Goal: Task Accomplishment & Management: Manage account settings

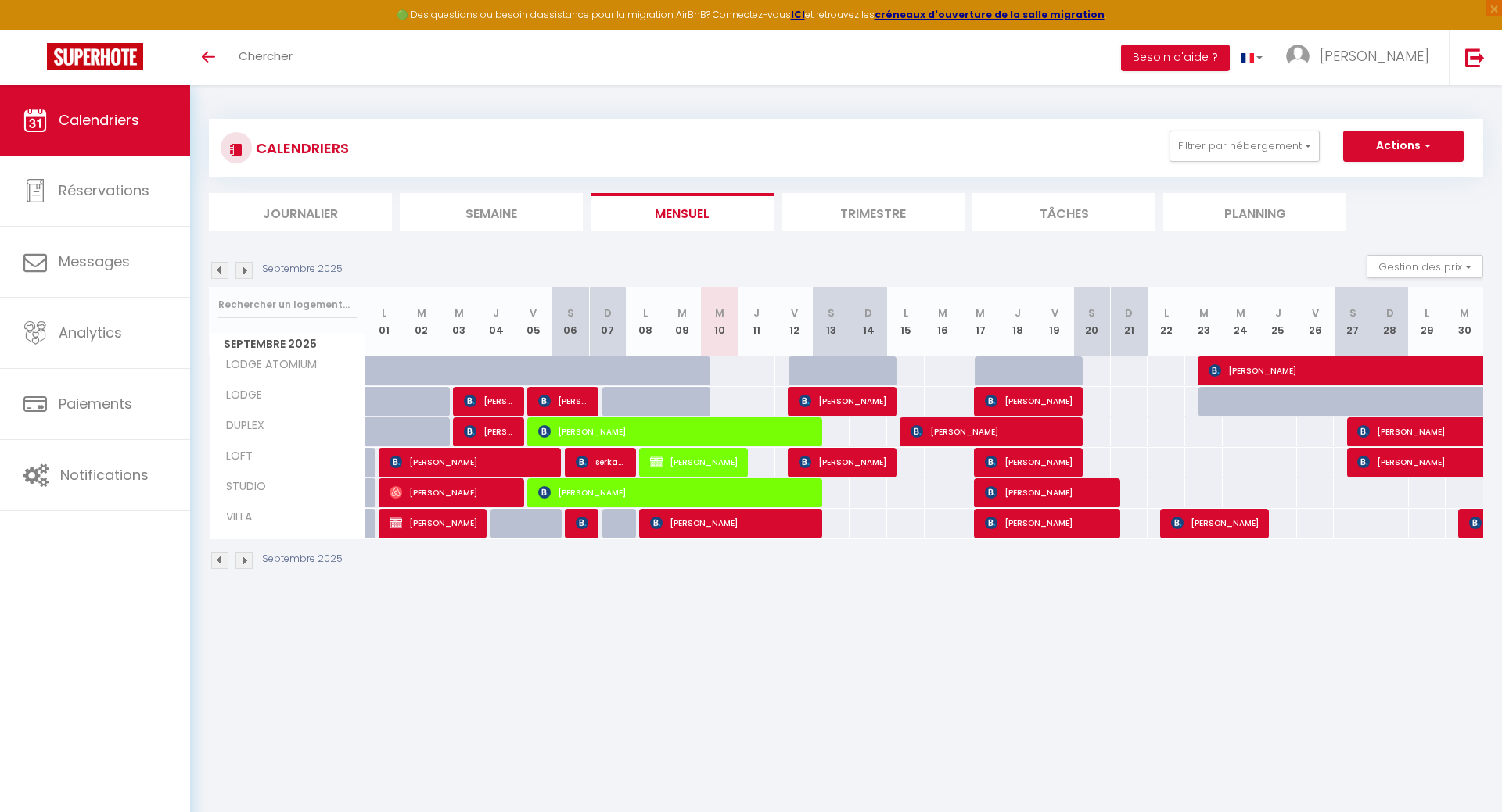
click at [243, 269] on img at bounding box center [244, 271] width 17 height 17
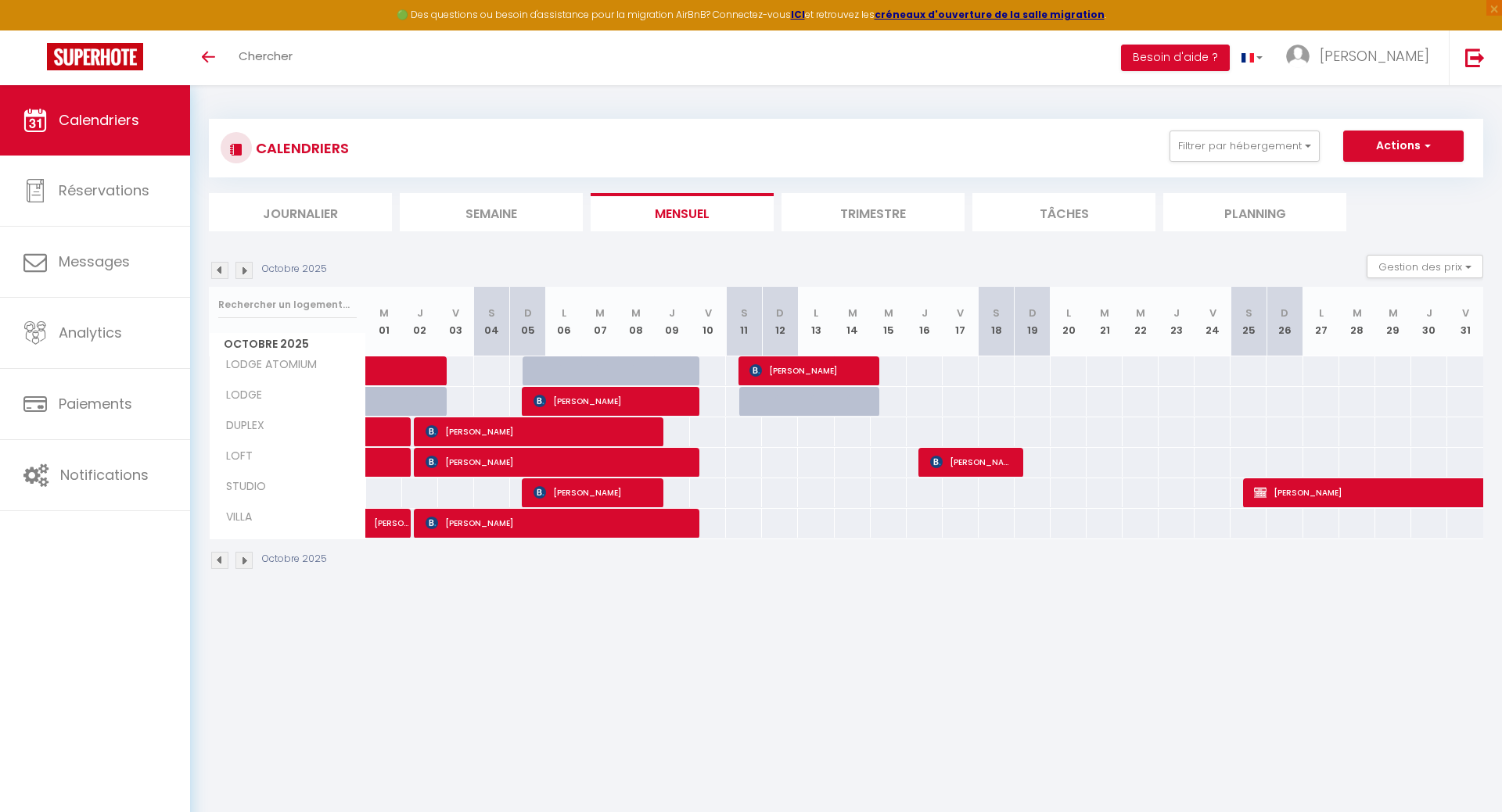
click at [218, 268] on img at bounding box center [220, 271] width 17 height 17
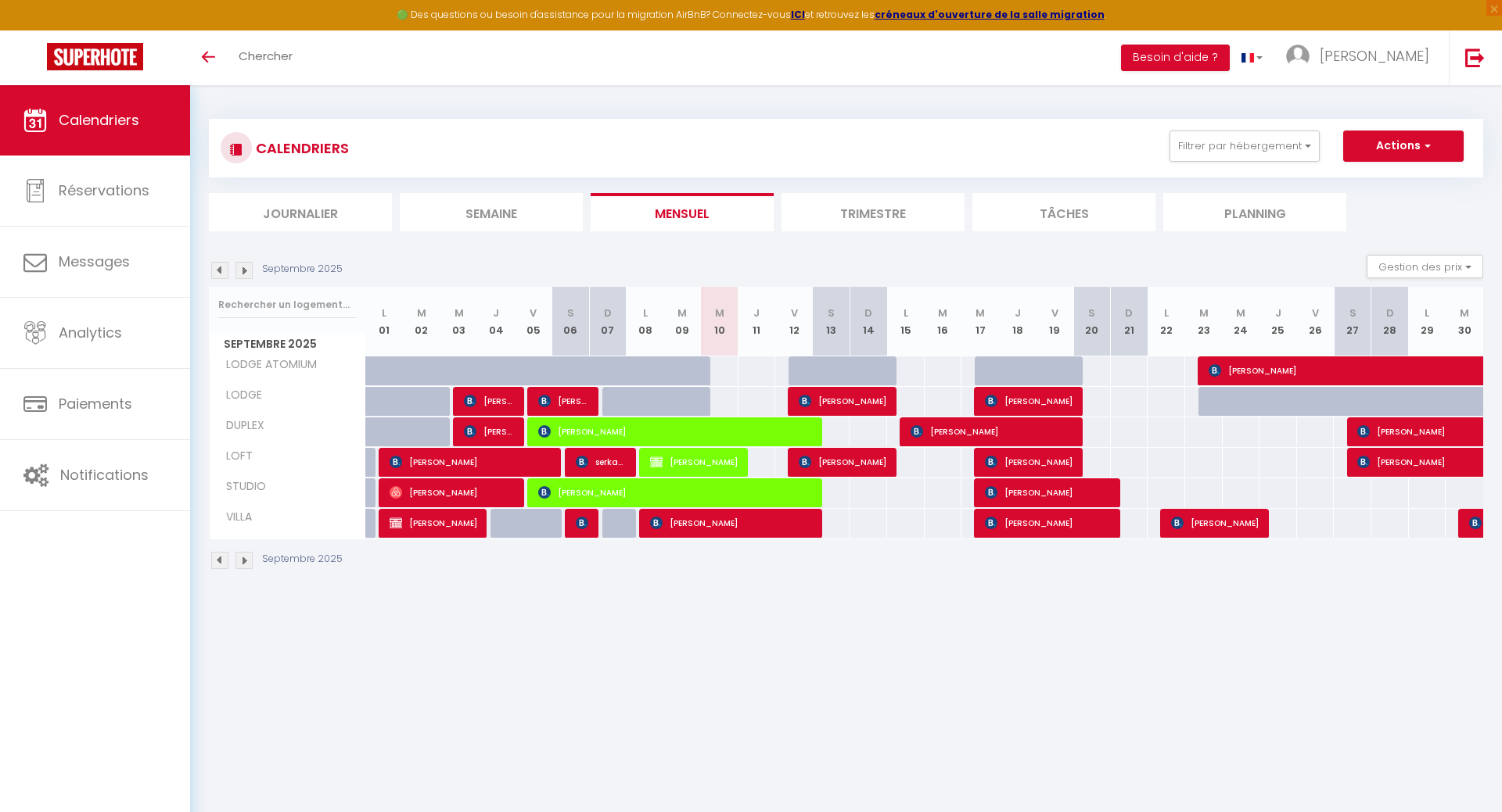
click at [1476, 525] on img at bounding box center [1474, 522] width 12 height 12
select select "OK"
select select "KO"
select select "0"
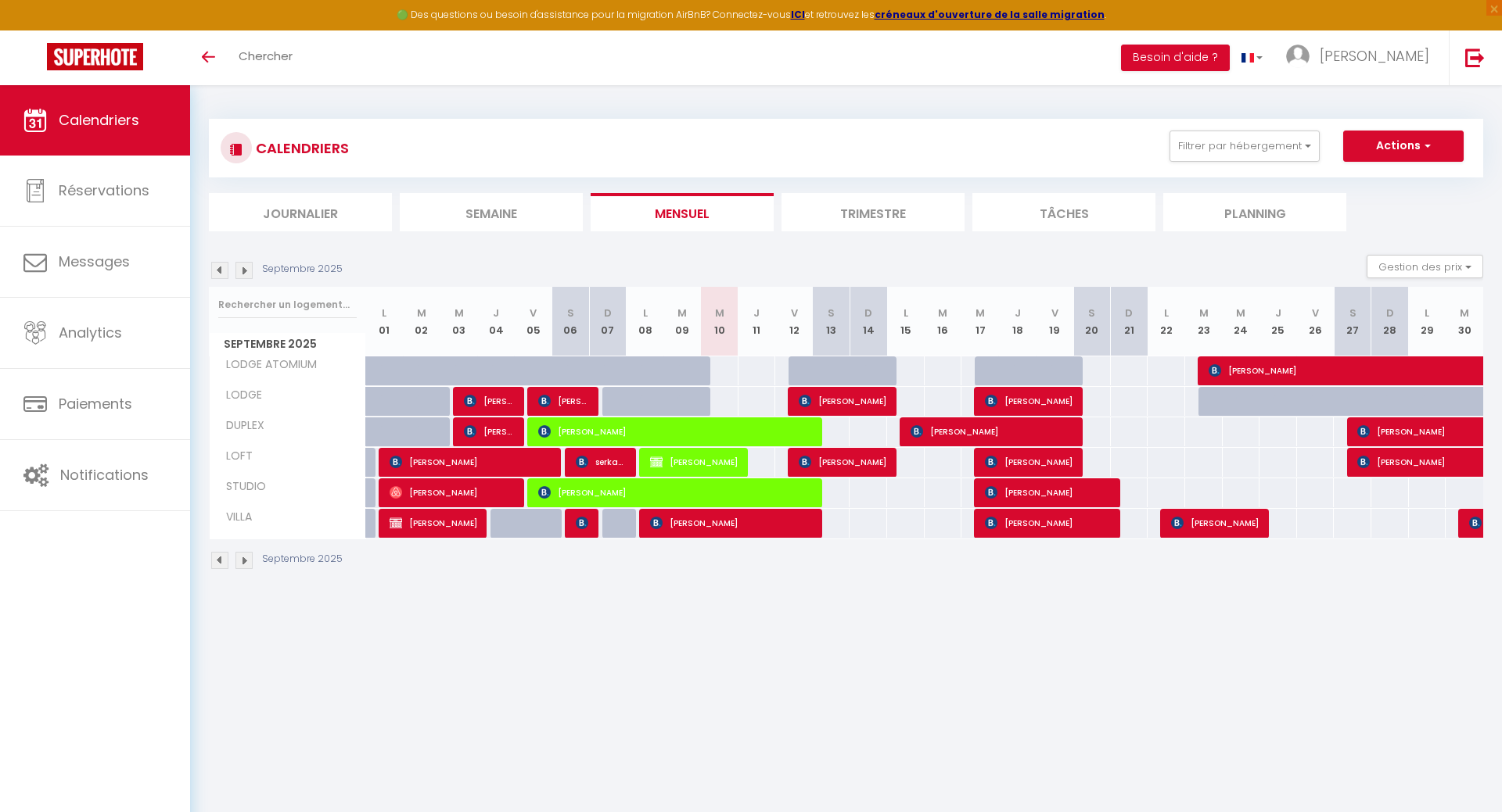
select select "1"
select select
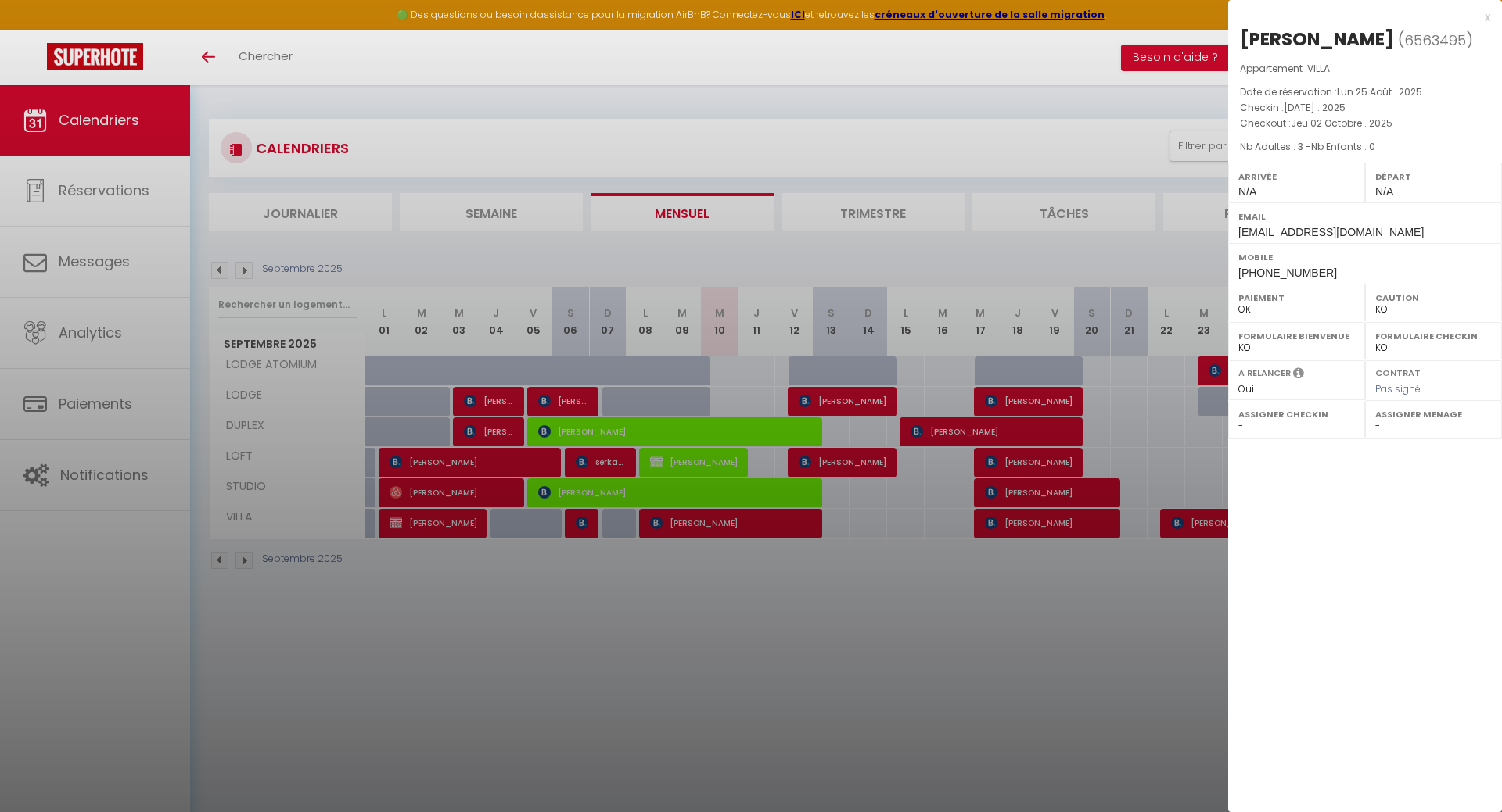
click at [1207, 639] on div at bounding box center [751, 406] width 1502 height 812
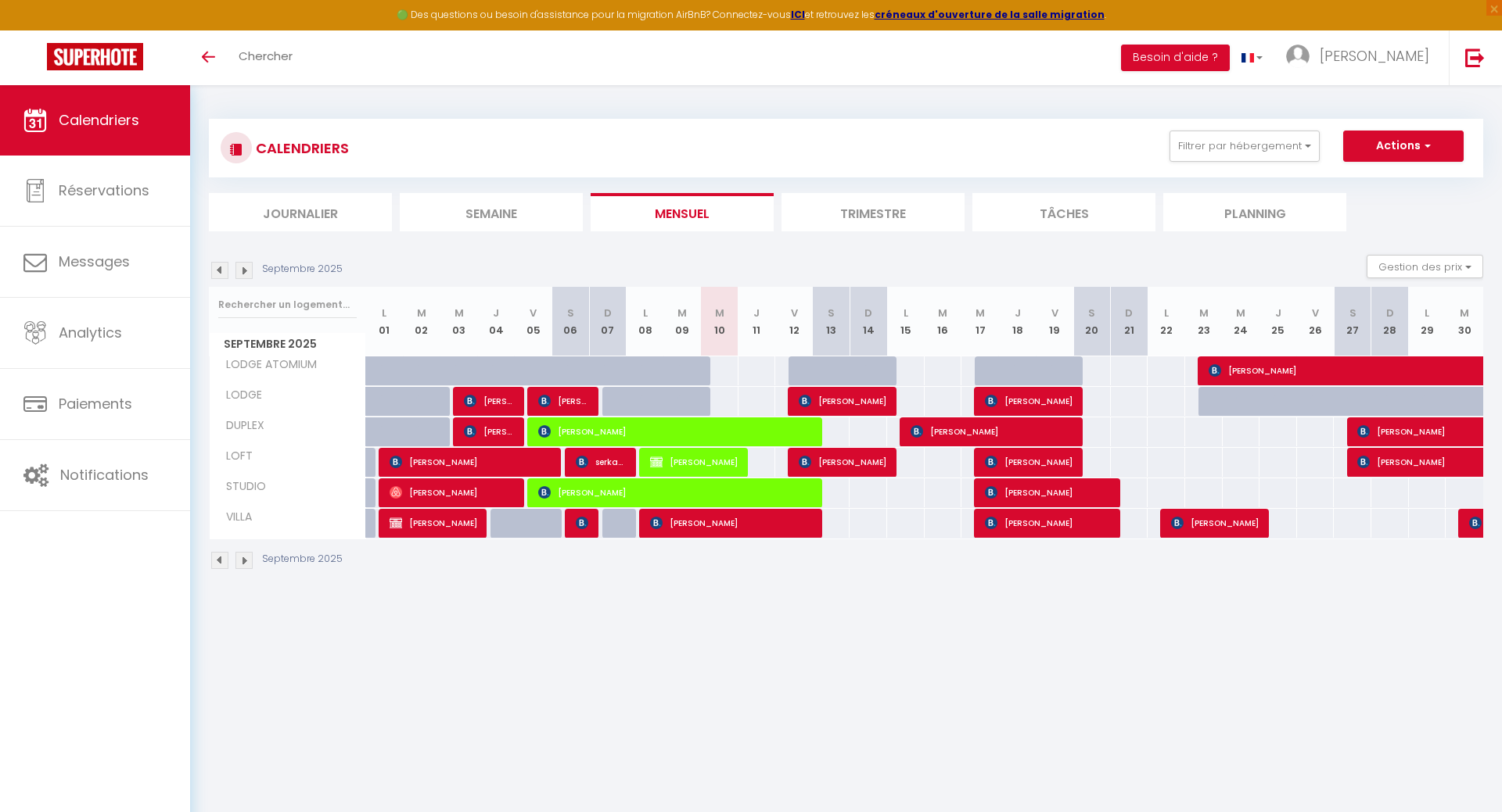
click at [1474, 525] on img at bounding box center [1474, 522] width 12 height 12
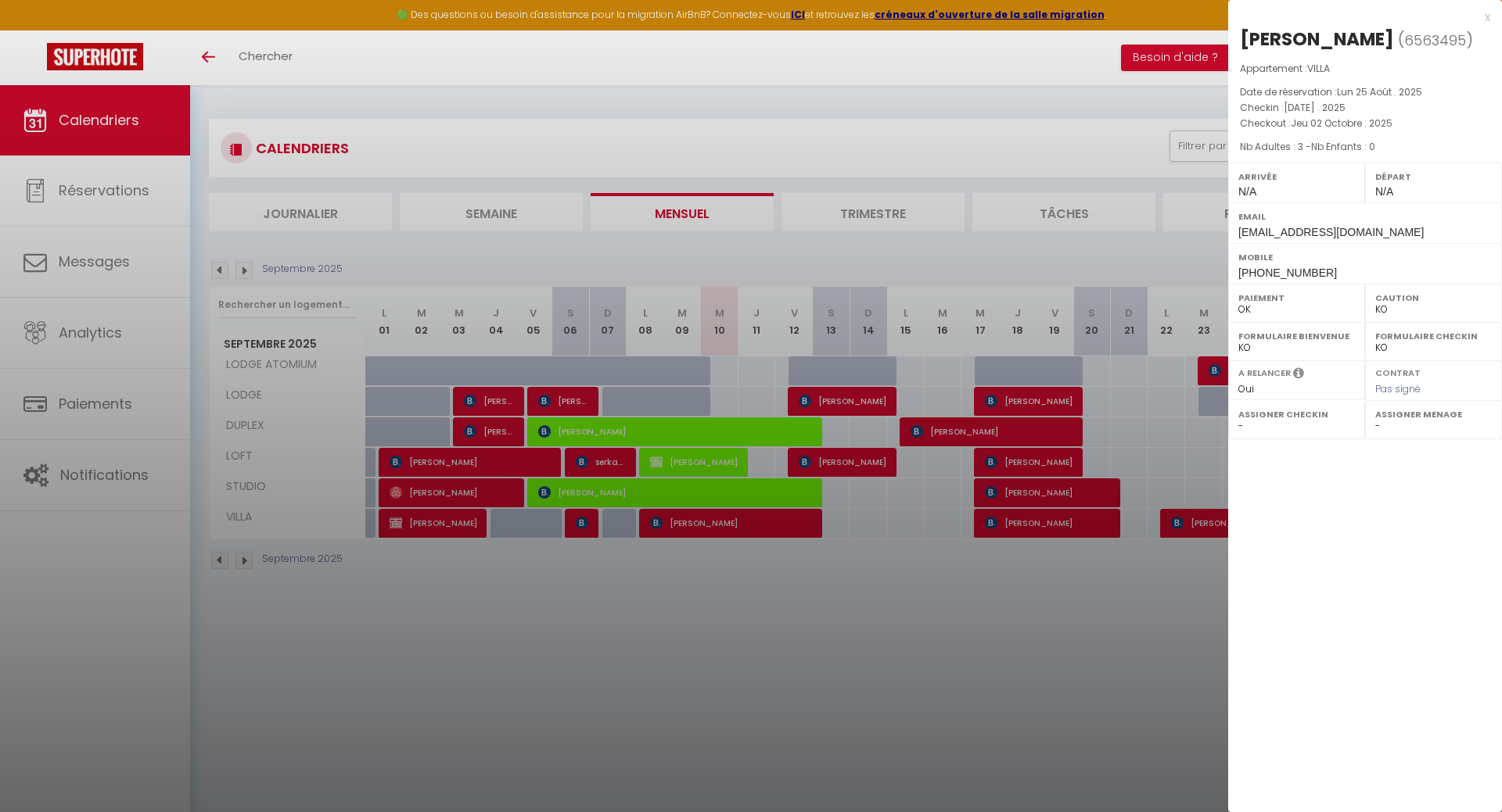
click at [1097, 580] on div at bounding box center [751, 406] width 1502 height 812
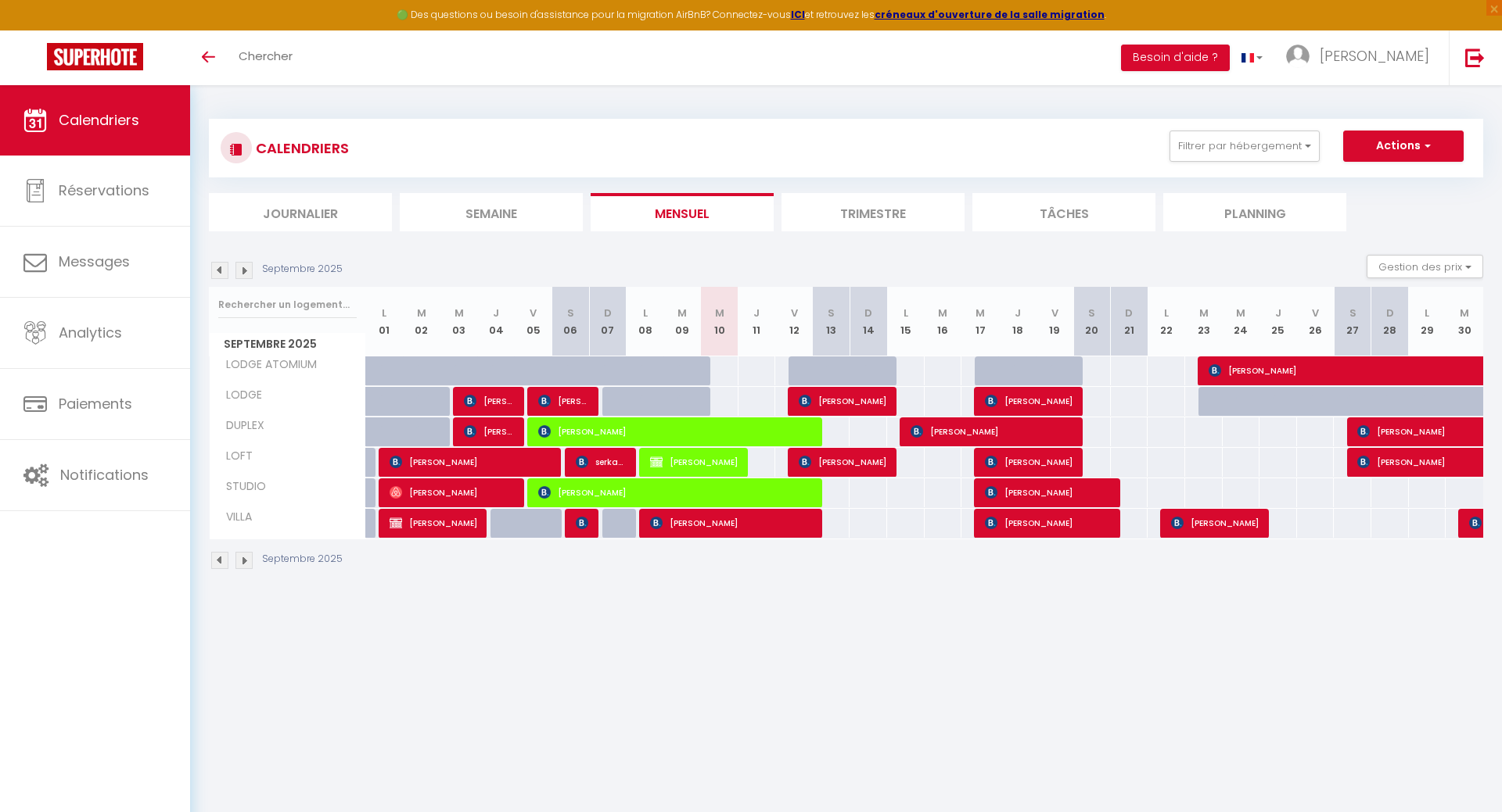
click at [1467, 522] on div at bounding box center [1476, 524] width 37 height 30
click at [1476, 526] on img at bounding box center [1474, 522] width 12 height 12
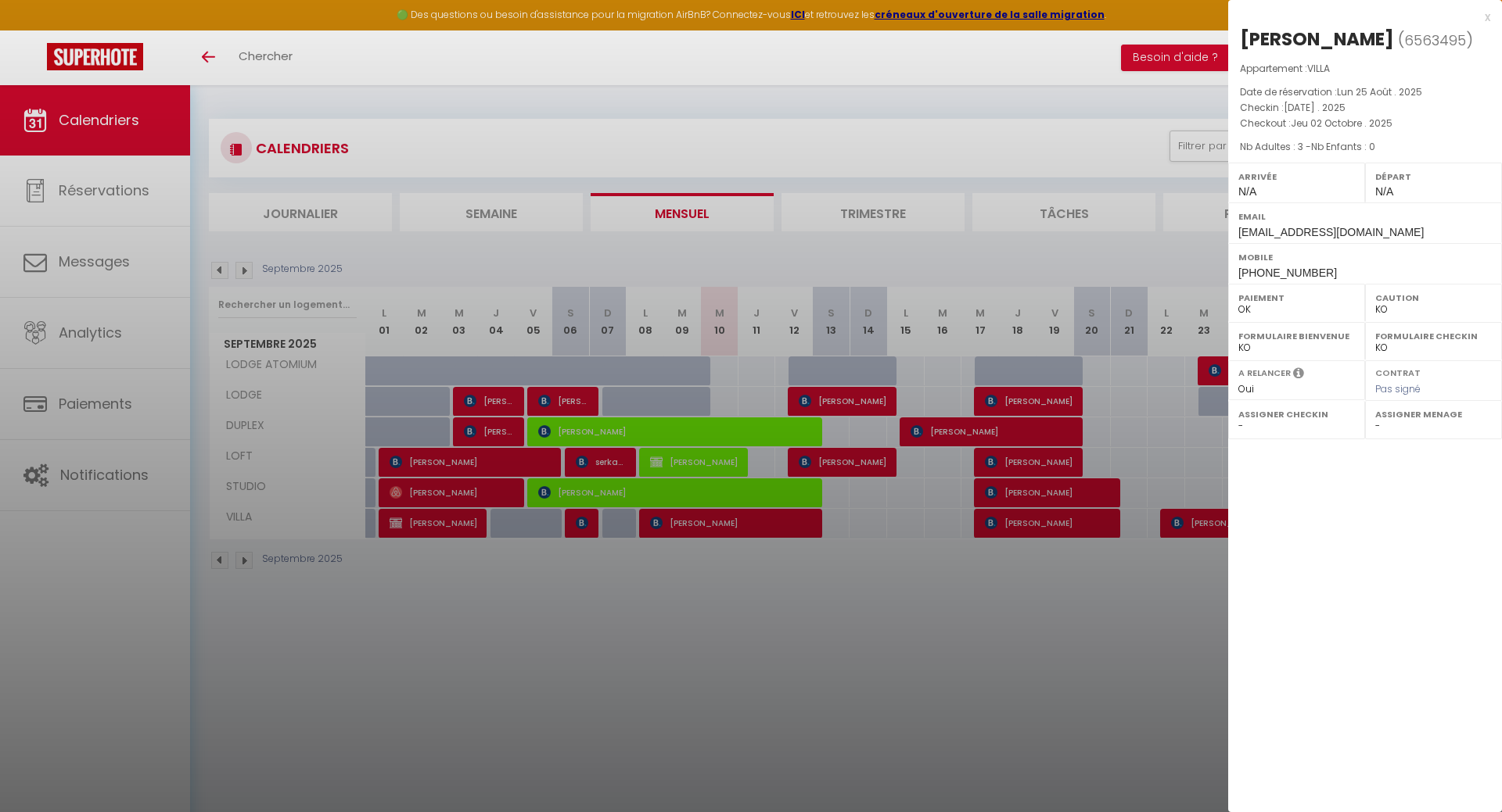
click at [1193, 590] on div at bounding box center [751, 406] width 1502 height 812
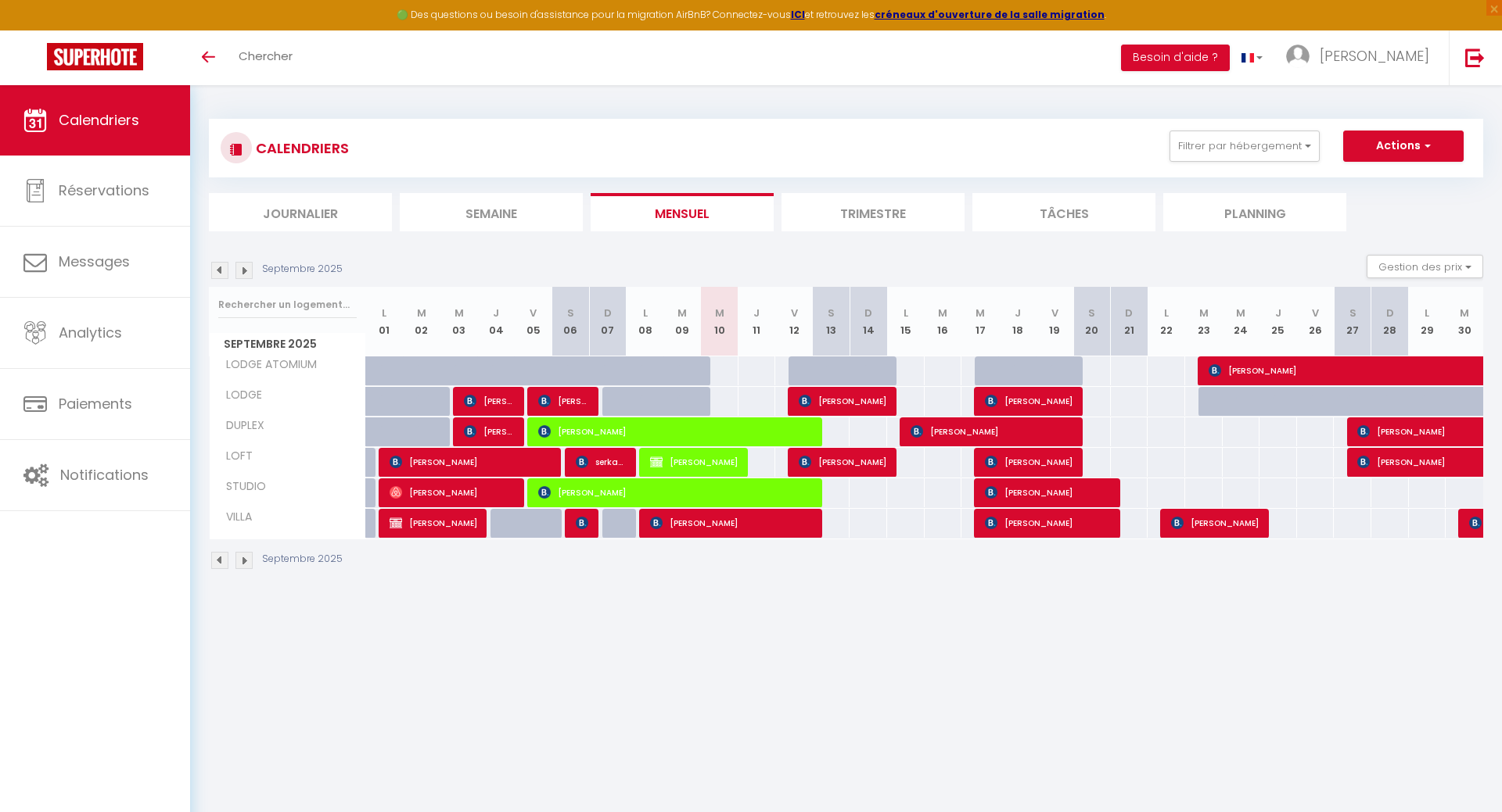
click at [1463, 522] on div at bounding box center [1476, 524] width 37 height 30
click at [1474, 522] on img at bounding box center [1474, 522] width 12 height 12
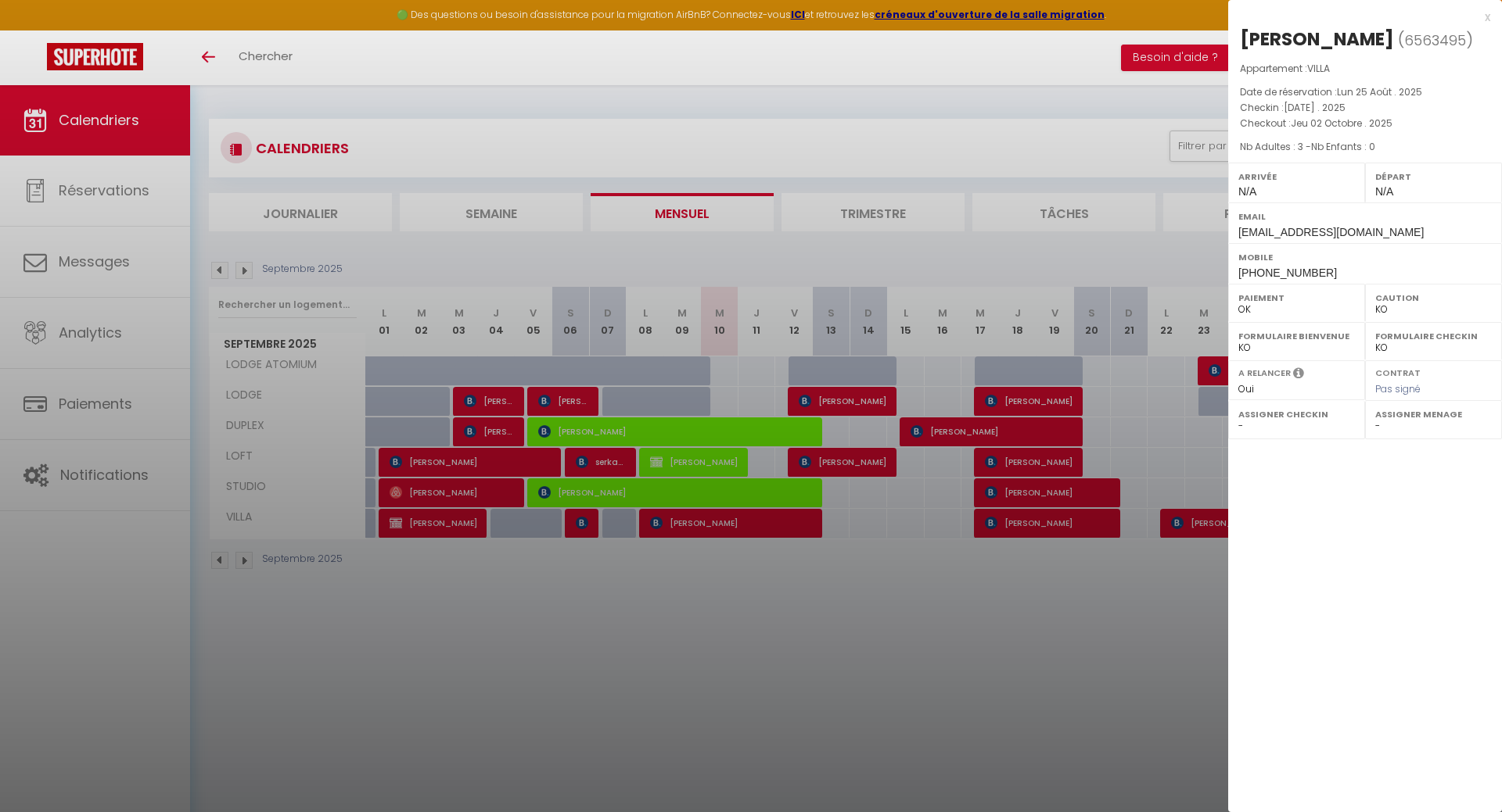
click at [1120, 685] on div at bounding box center [751, 406] width 1502 height 812
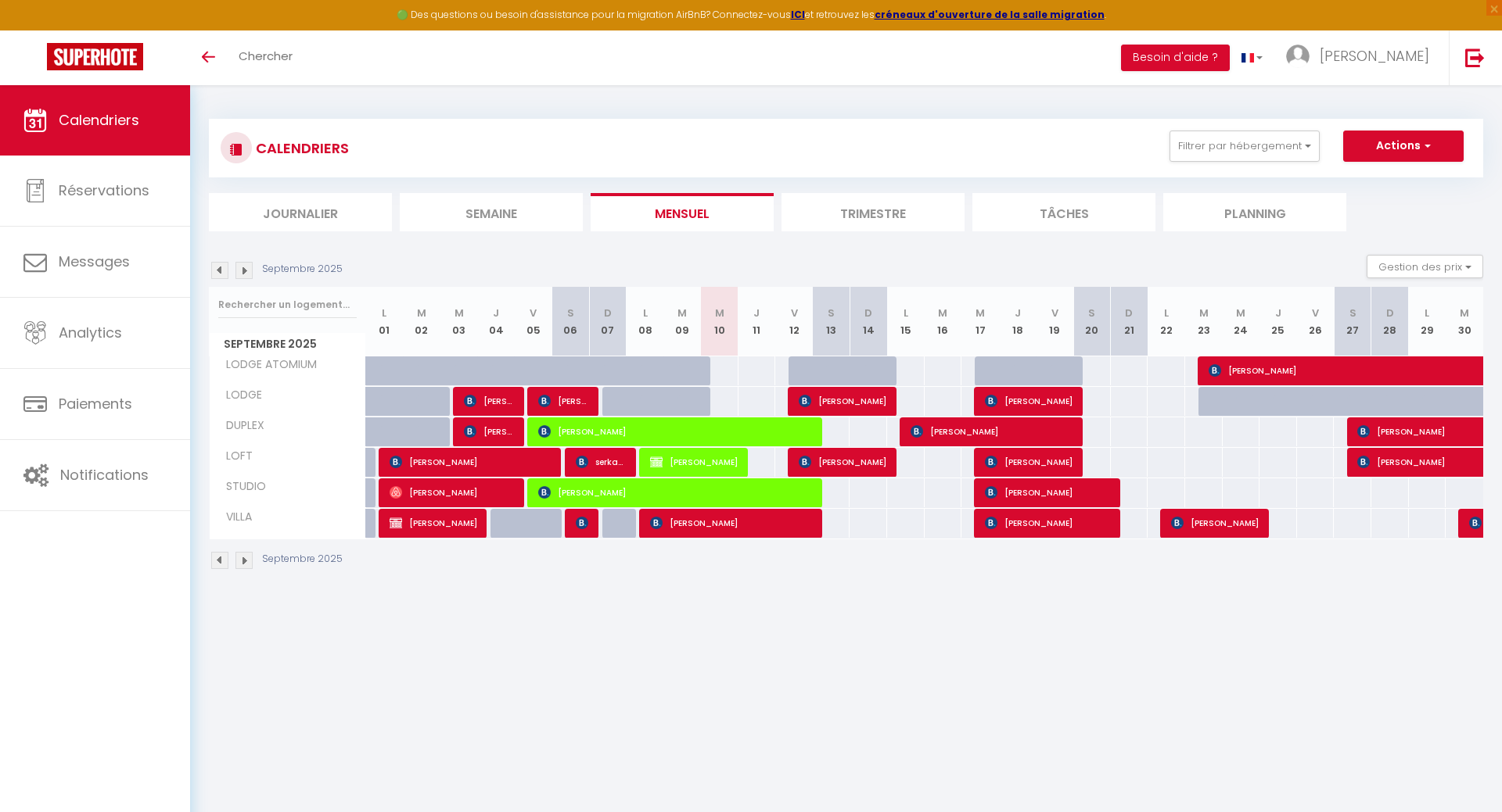
click at [245, 270] on img at bounding box center [244, 271] width 17 height 17
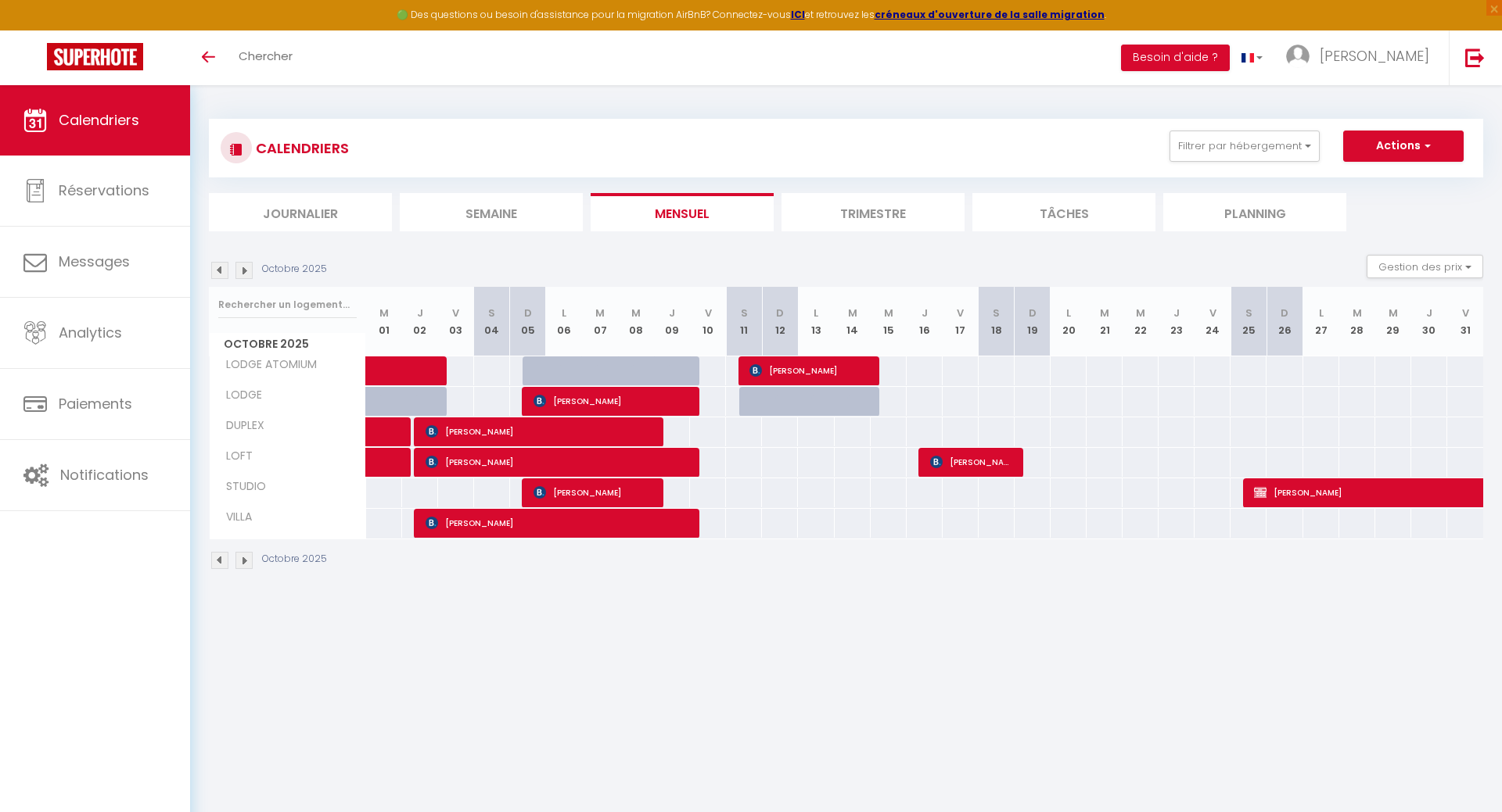
click at [213, 270] on img at bounding box center [220, 271] width 17 height 17
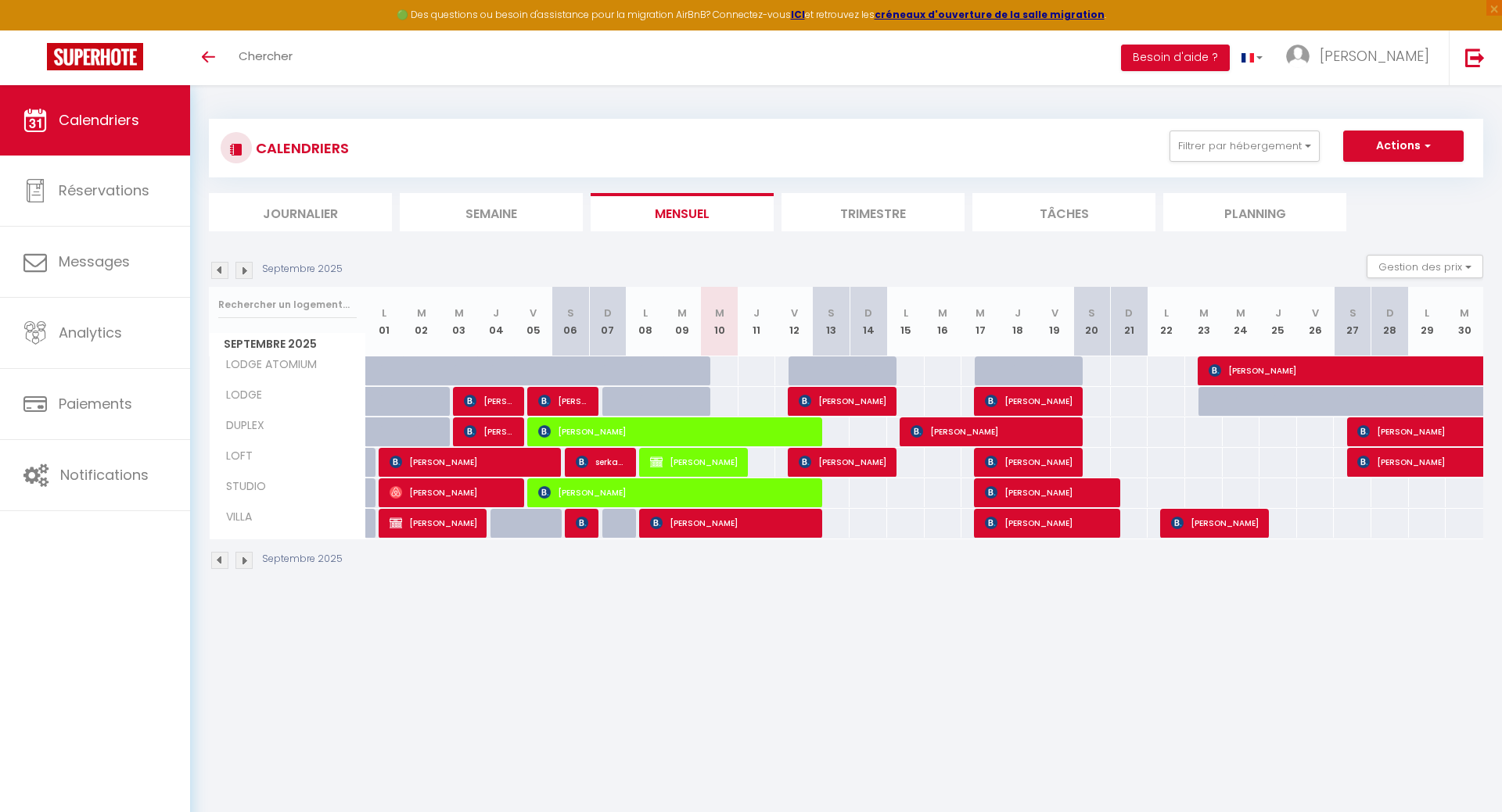
click at [242, 266] on img at bounding box center [244, 271] width 17 height 17
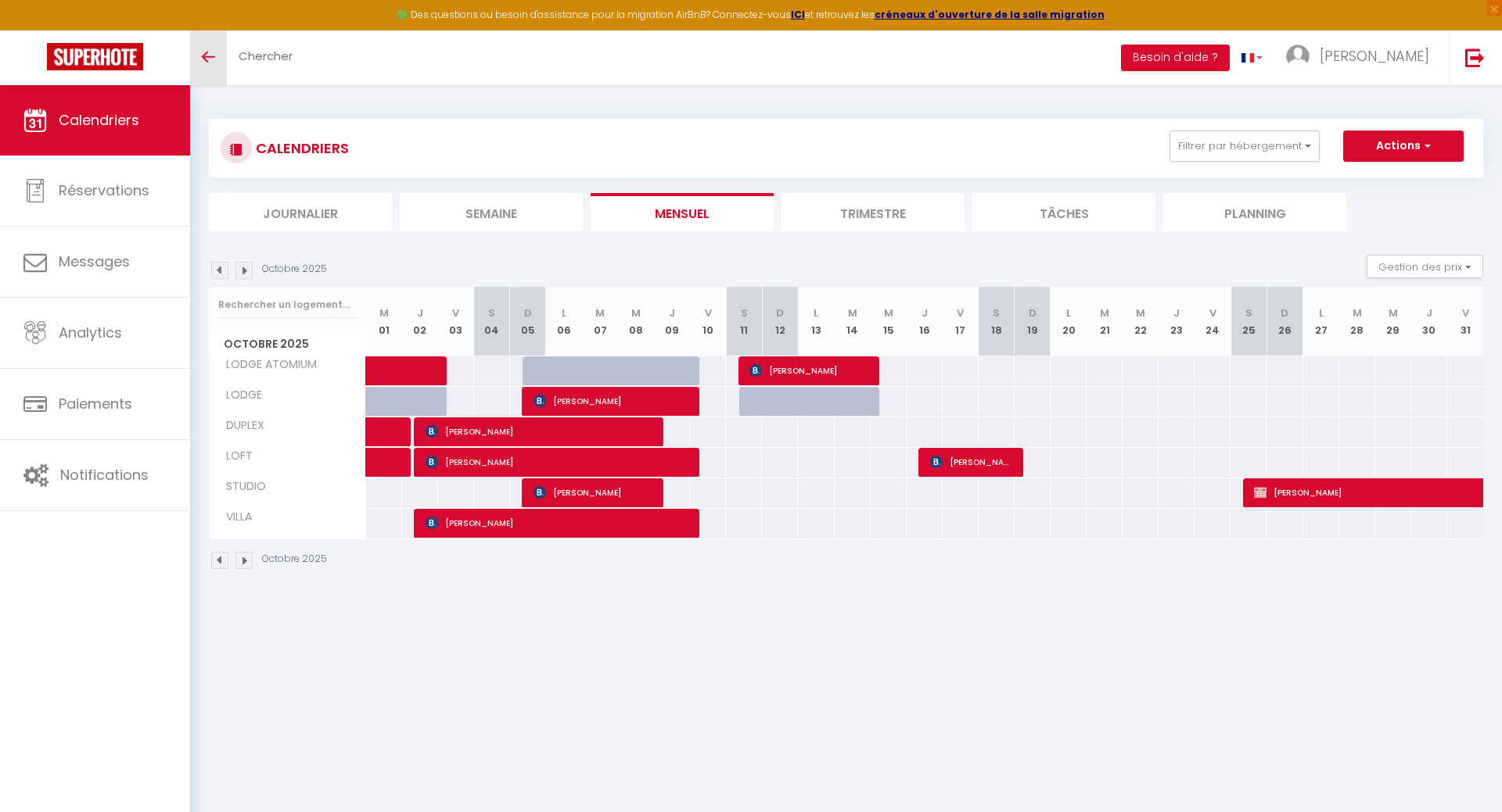
click at [208, 64] on link "Toggle menubar" at bounding box center [208, 58] width 36 height 55
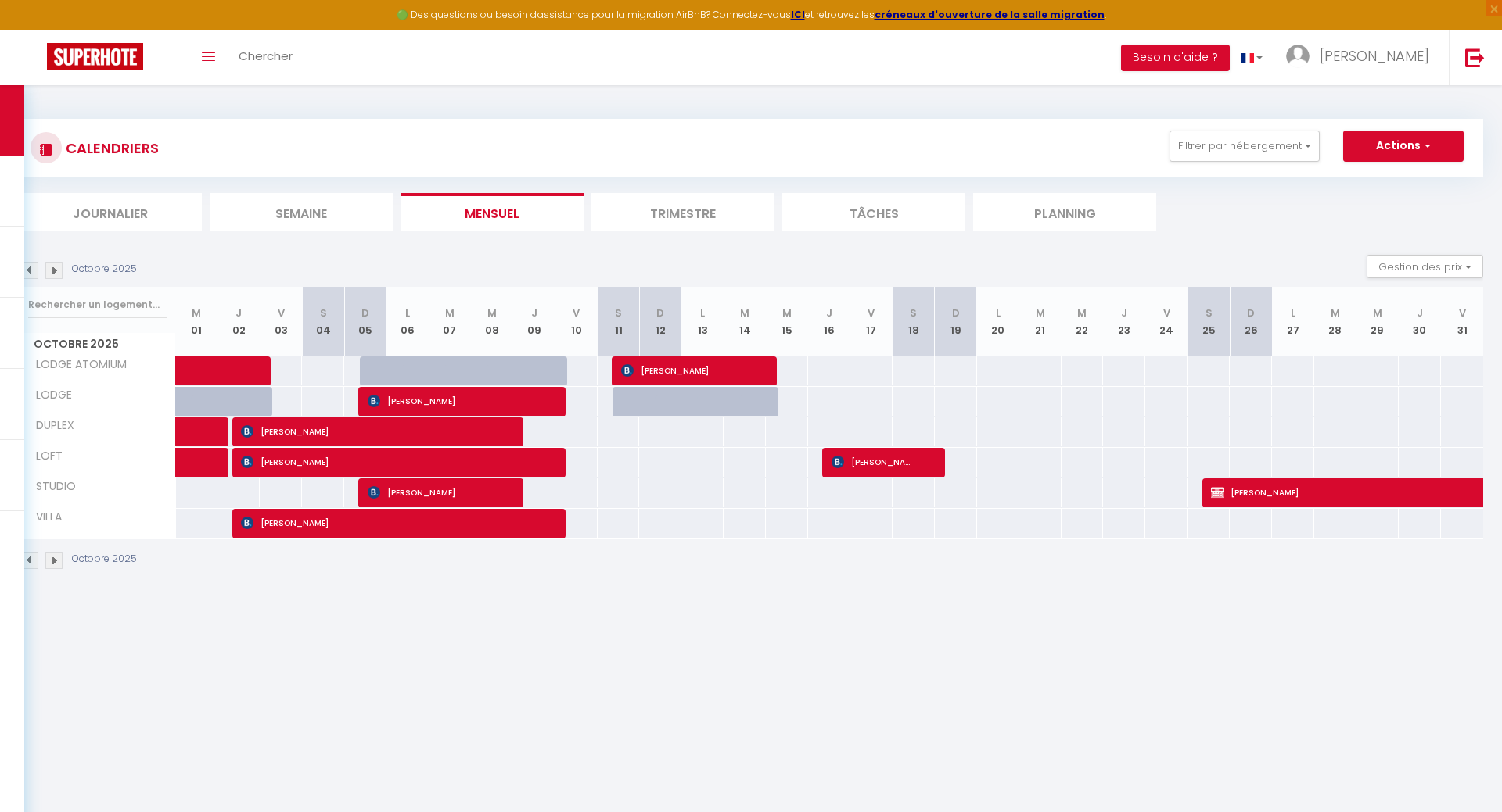
click at [27, 272] on img at bounding box center [30, 271] width 17 height 17
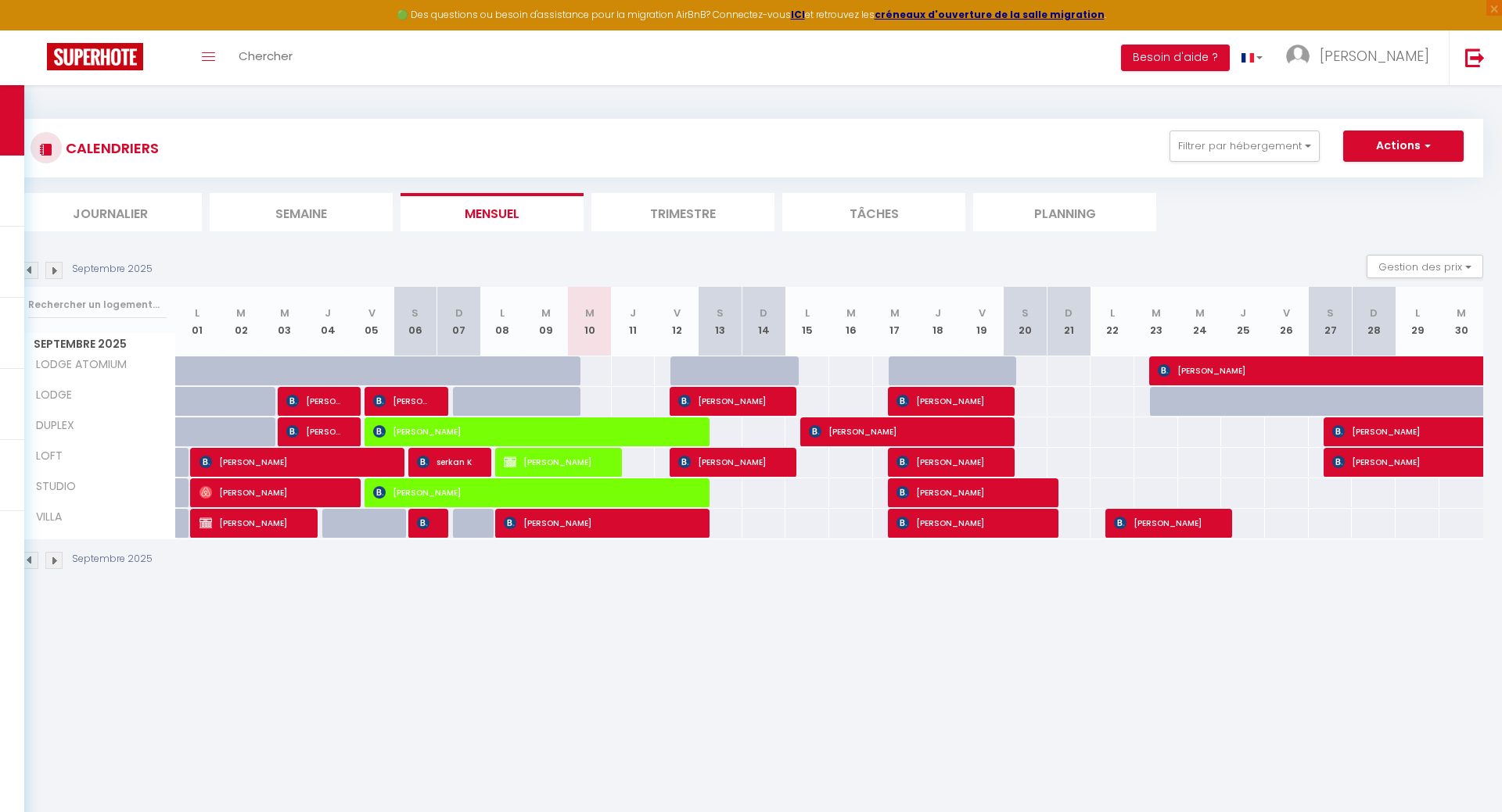
click at [54, 272] on img at bounding box center [54, 271] width 17 height 17
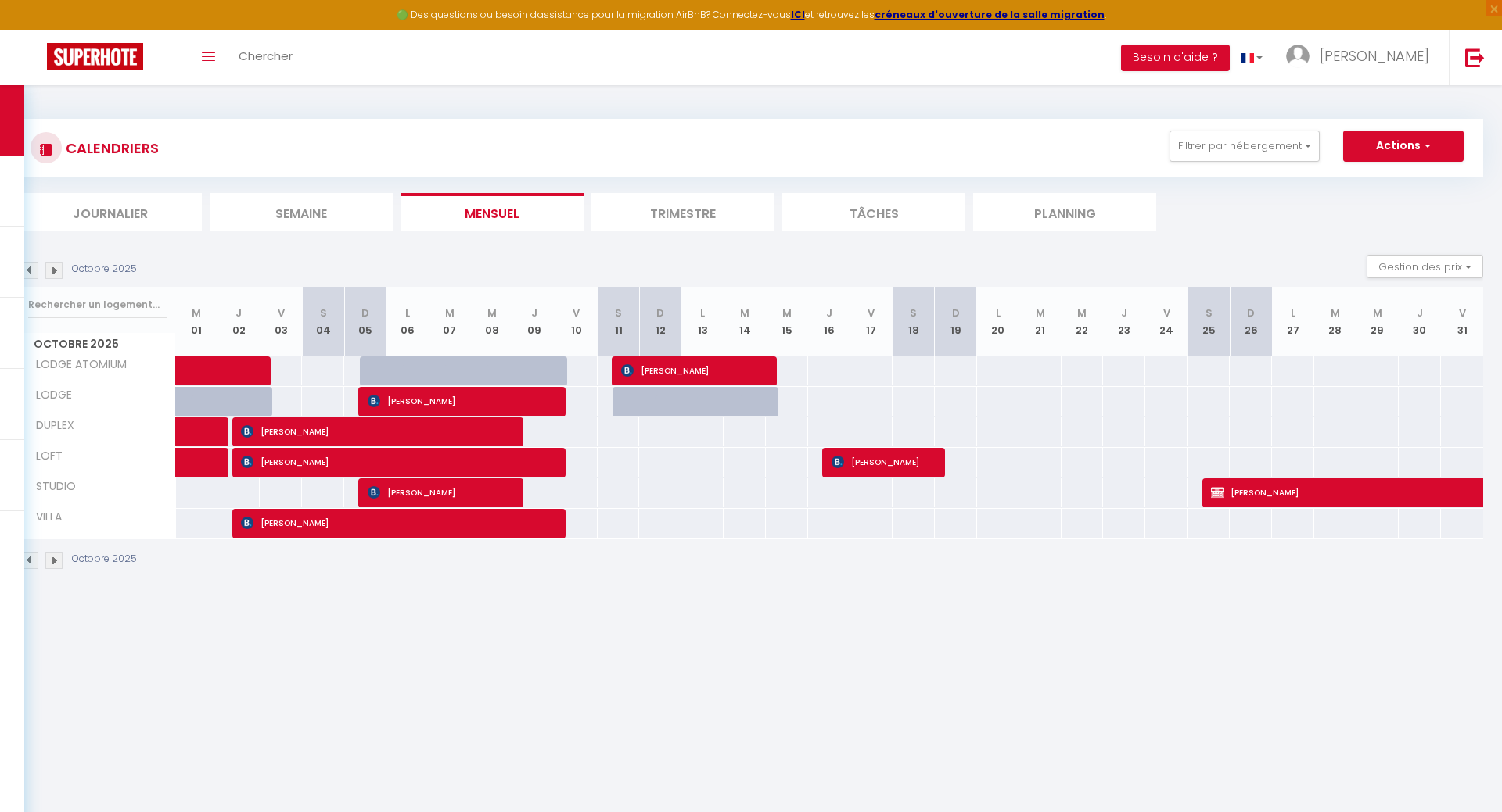
click at [262, 522] on span "[PERSON_NAME]" at bounding box center [396, 523] width 310 height 30
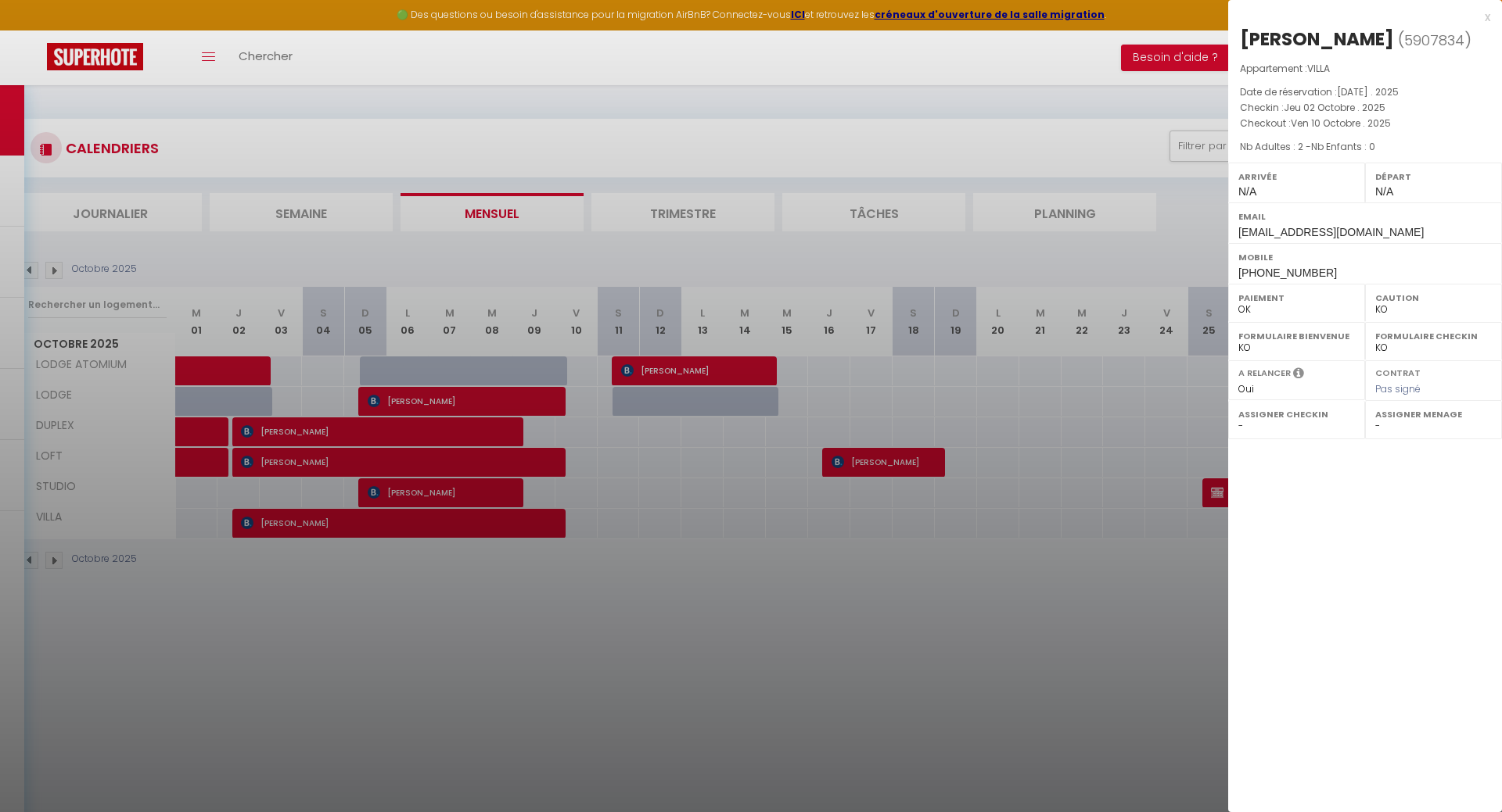
click at [287, 638] on div at bounding box center [751, 406] width 1502 height 812
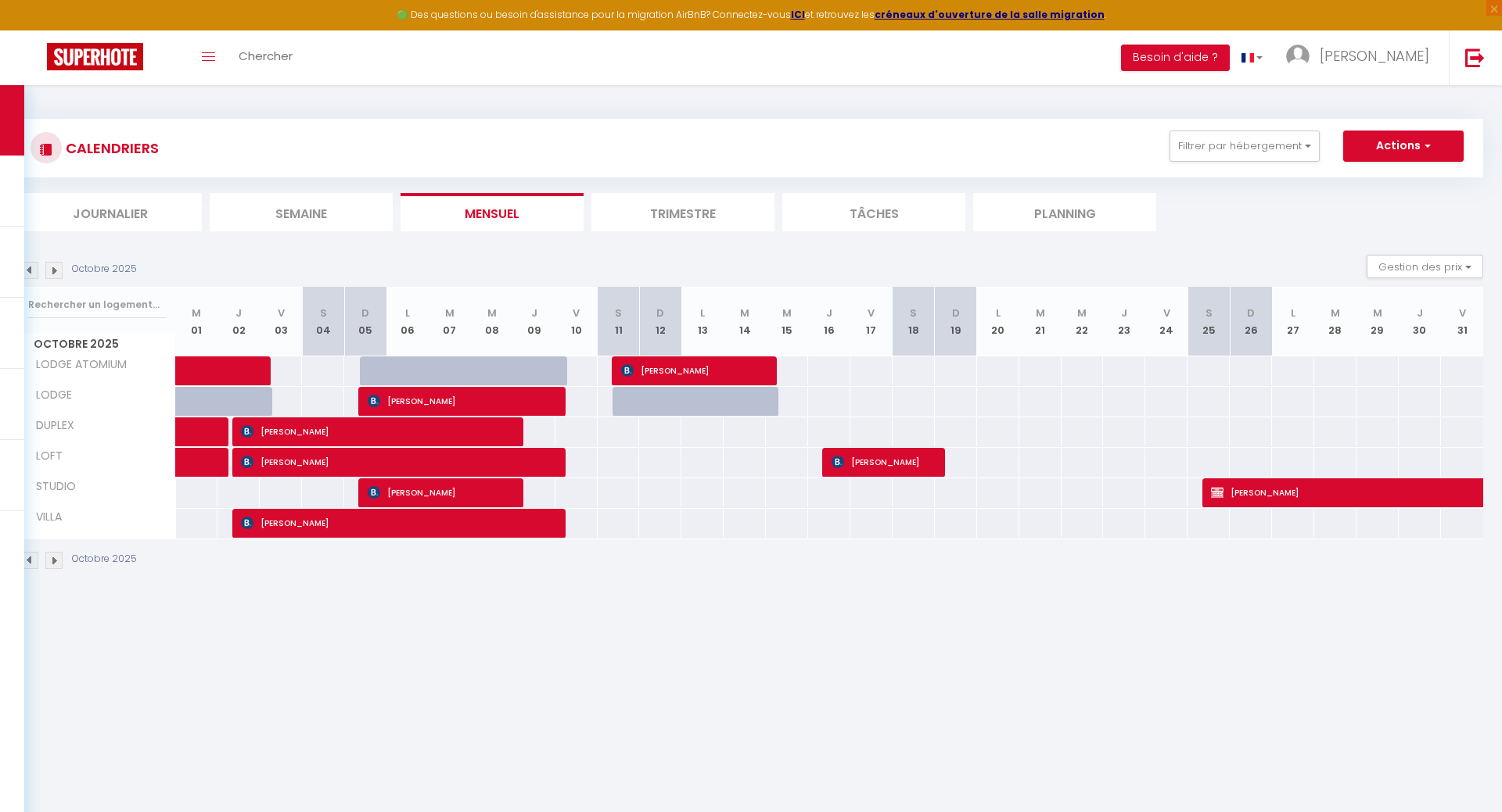
click at [290, 395] on div "256" at bounding box center [280, 401] width 43 height 29
